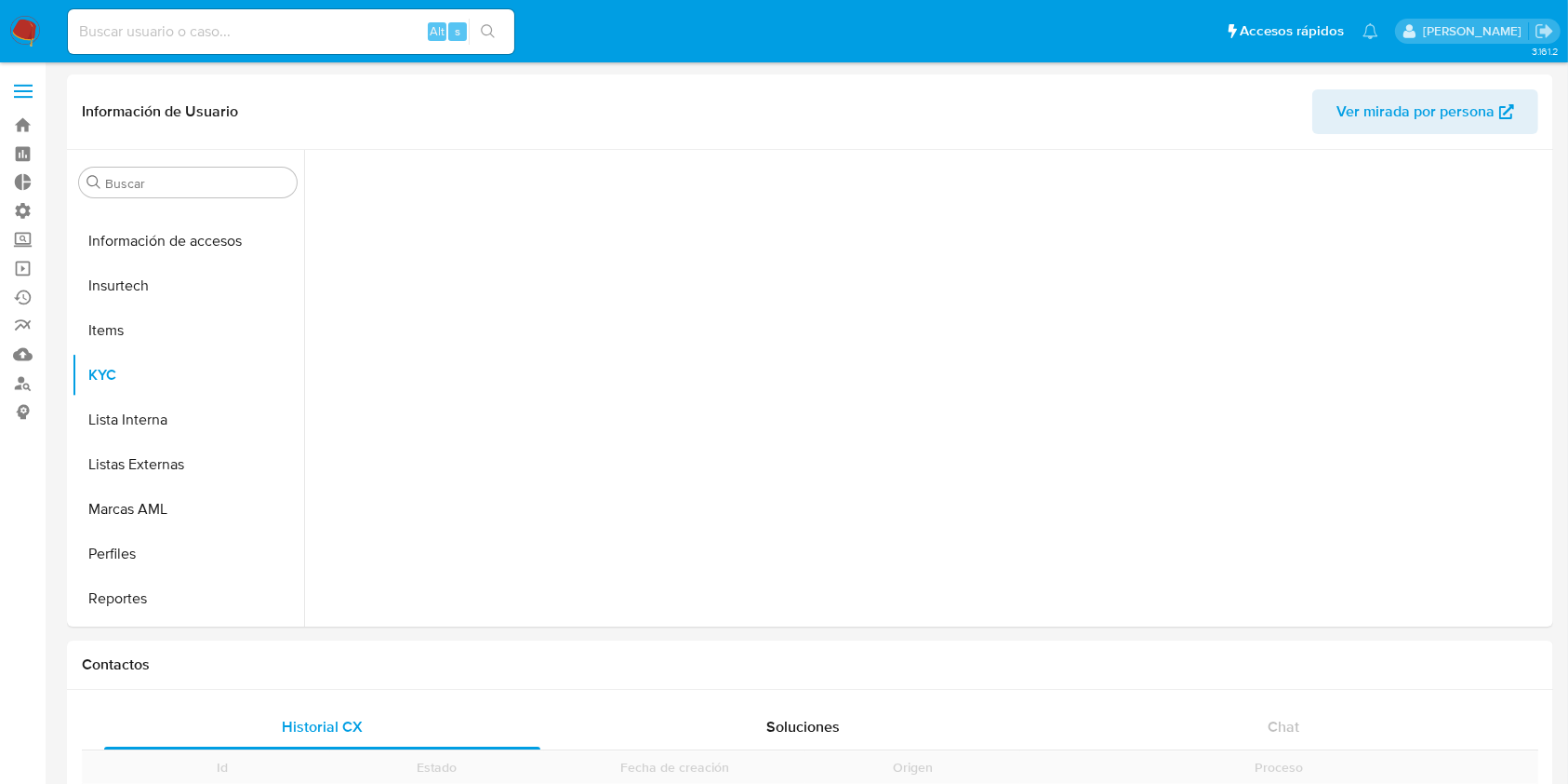
scroll to position [920, 0]
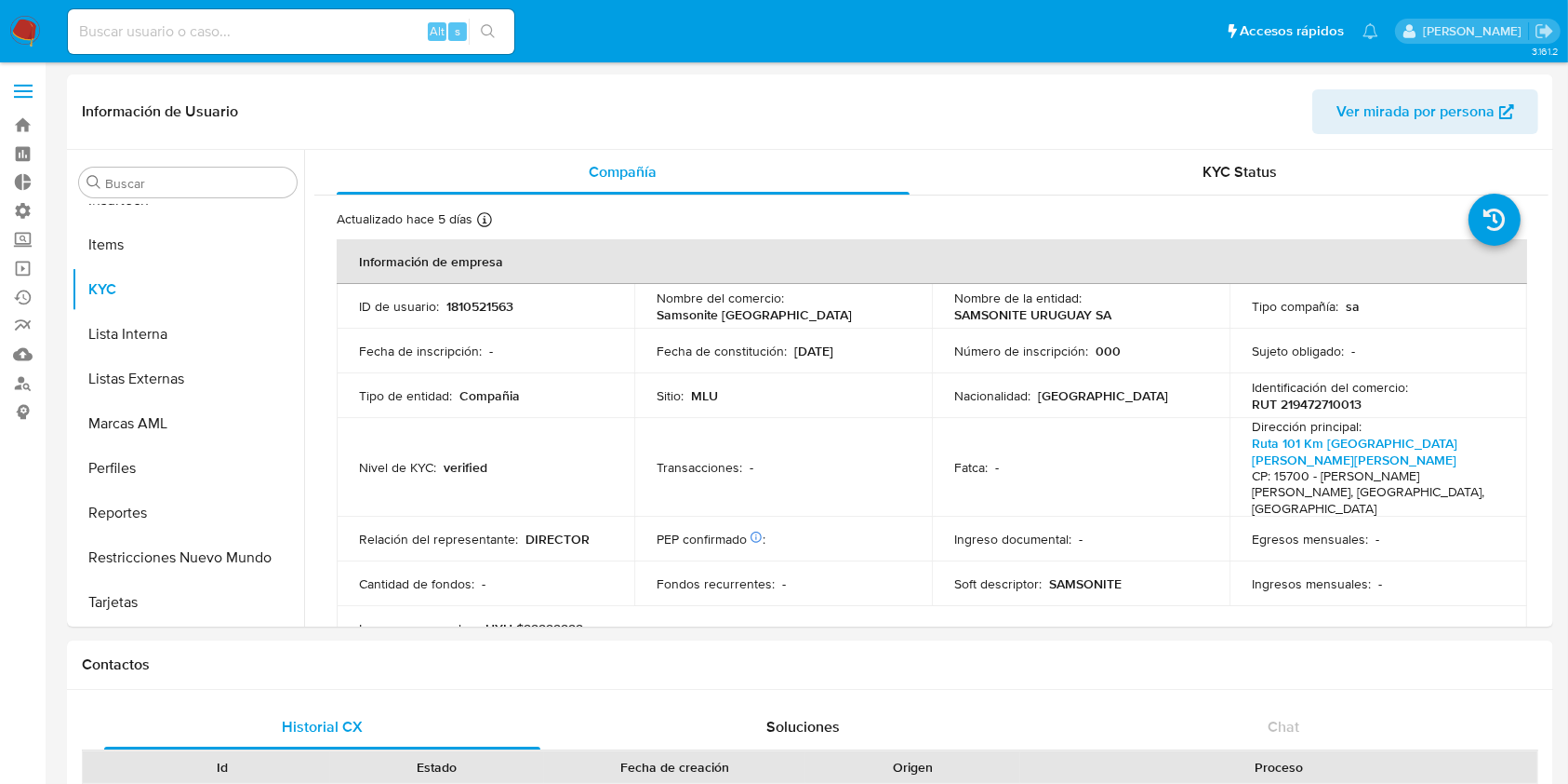
select select "10"
click at [269, 34] on input at bounding box center [291, 31] width 446 height 24
paste input "1163711898"
type input "1163711898"
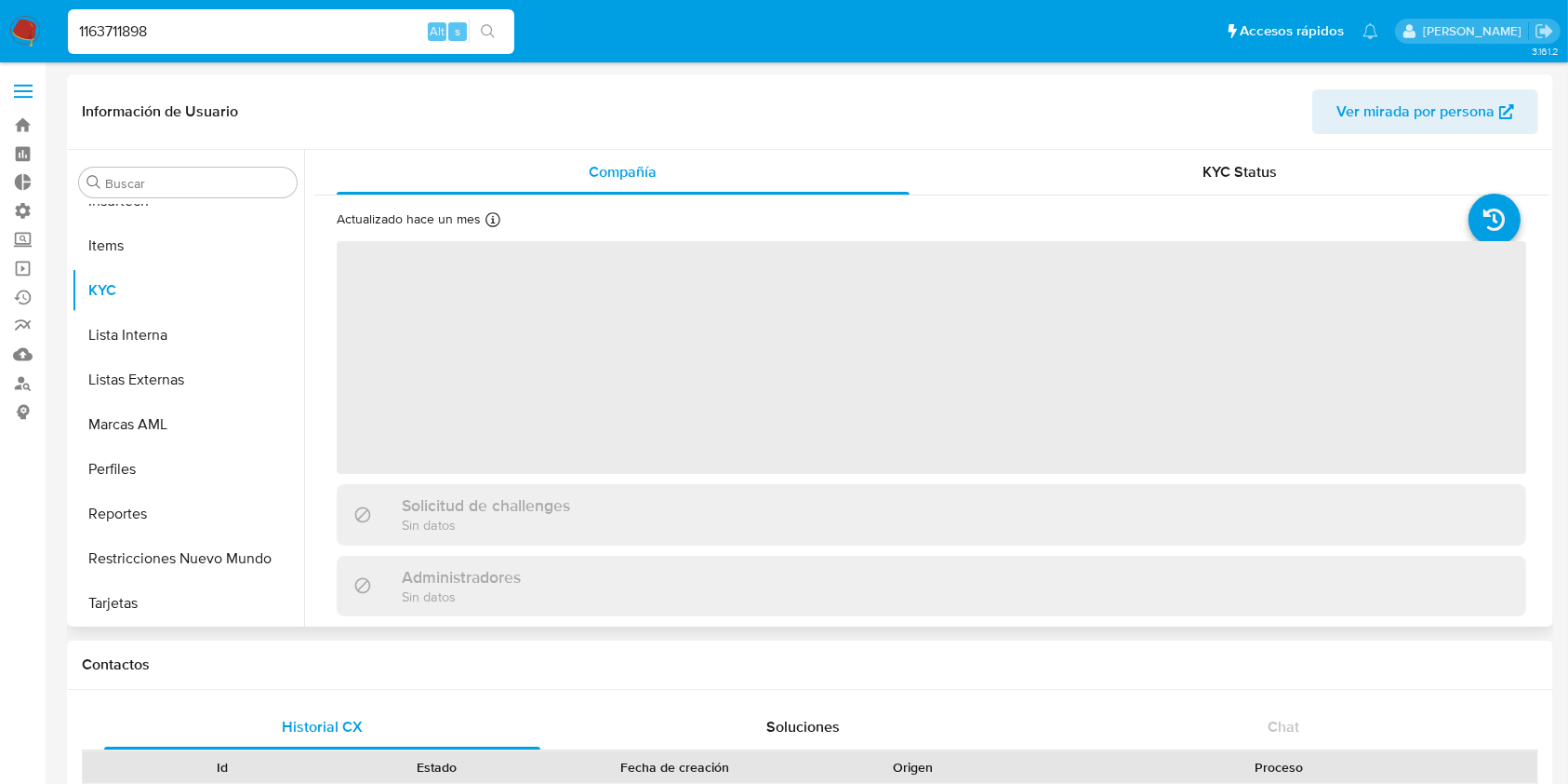
scroll to position [920, 0]
select select "10"
click at [1097, 175] on div "KYC Status" at bounding box center [1241, 172] width 573 height 44
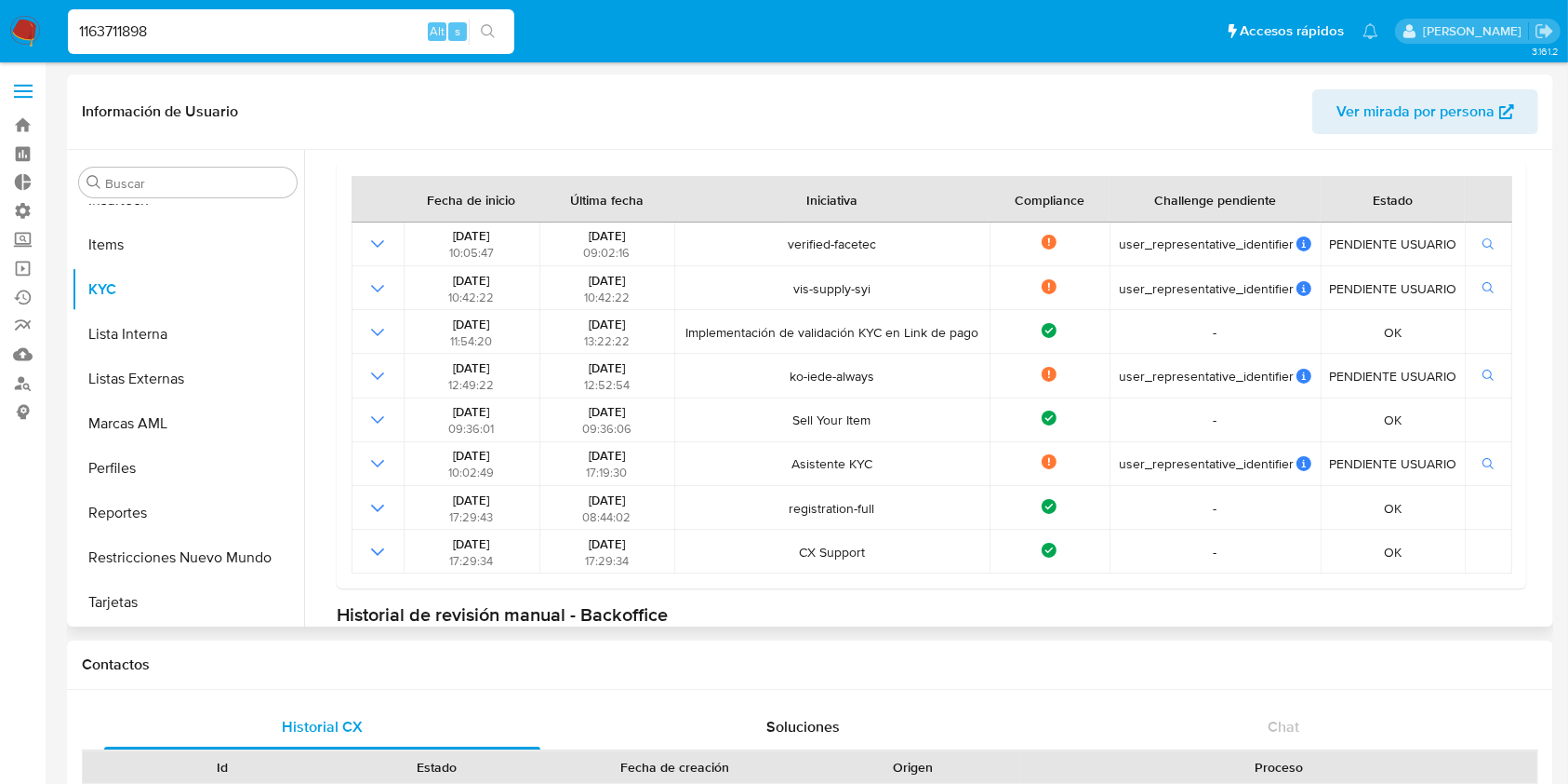
scroll to position [248, 0]
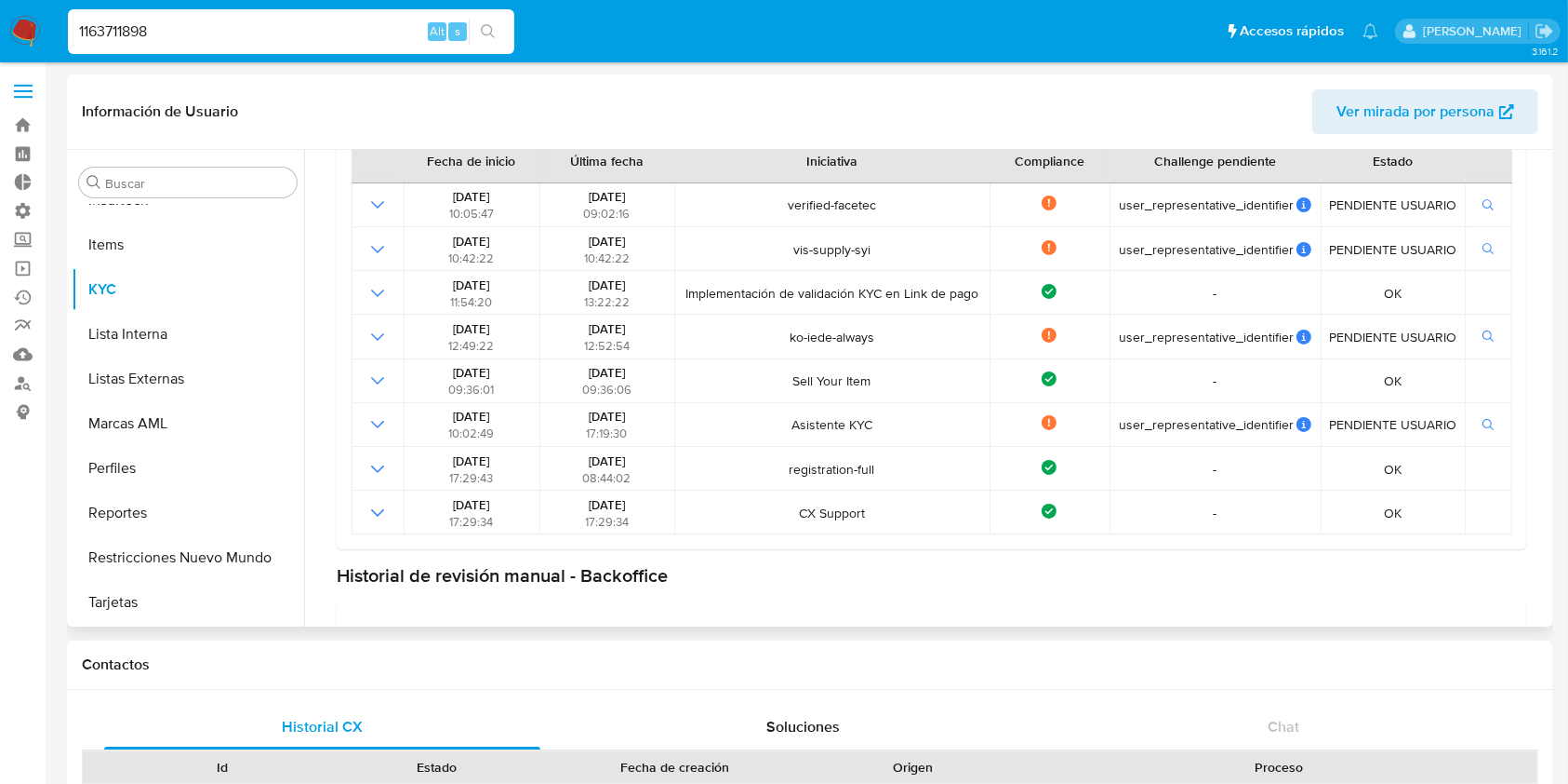
drag, startPoint x: 1272, startPoint y: 89, endPoint x: 1049, endPoint y: 95, distance: 223.1
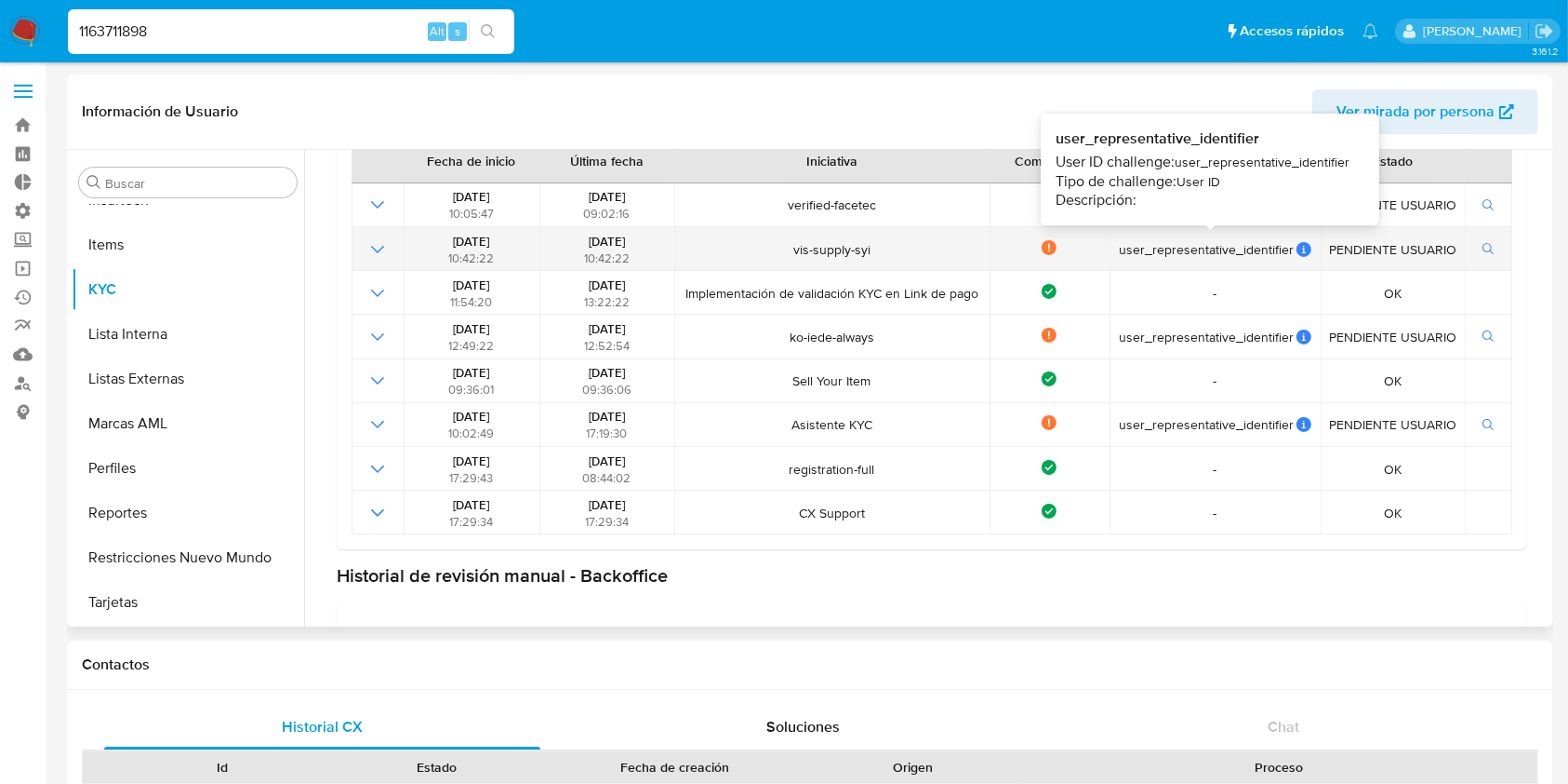
click at [1259, 234] on td "user_representative_identifier user_representative_identifier User ID challenge…" at bounding box center [1216, 249] width 211 height 44
click at [1279, 245] on div "user_representative_identifier" at bounding box center [1214, 249] width 199 height 16
